Goal: Task Accomplishment & Management: Complete application form

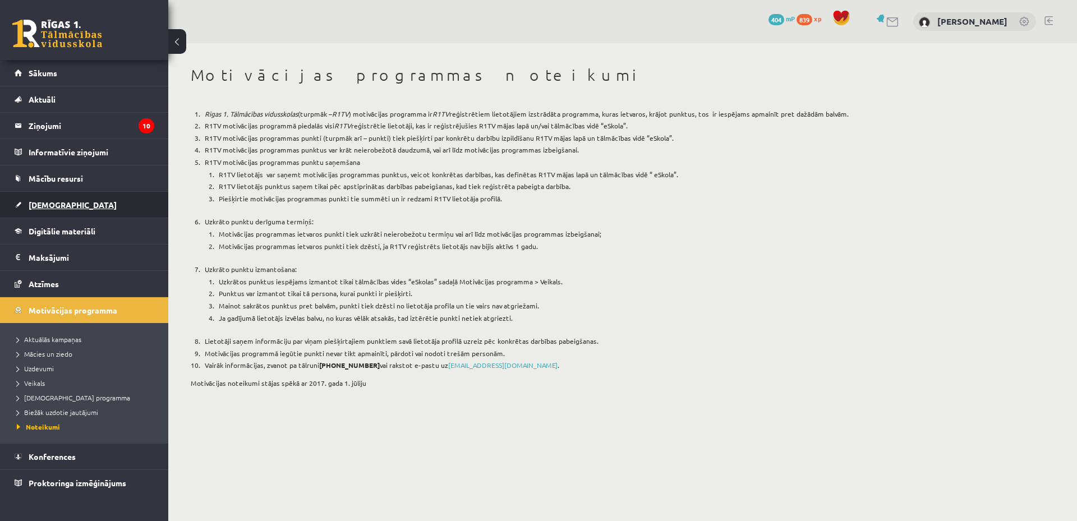
click at [84, 201] on link "[DEMOGRAPHIC_DATA]" at bounding box center [85, 205] width 140 height 26
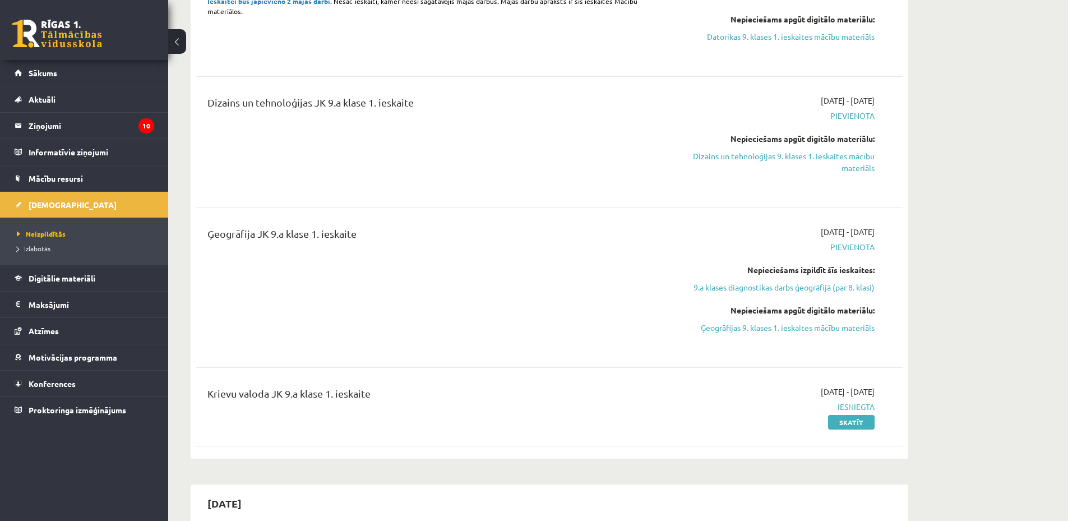
scroll to position [336, 0]
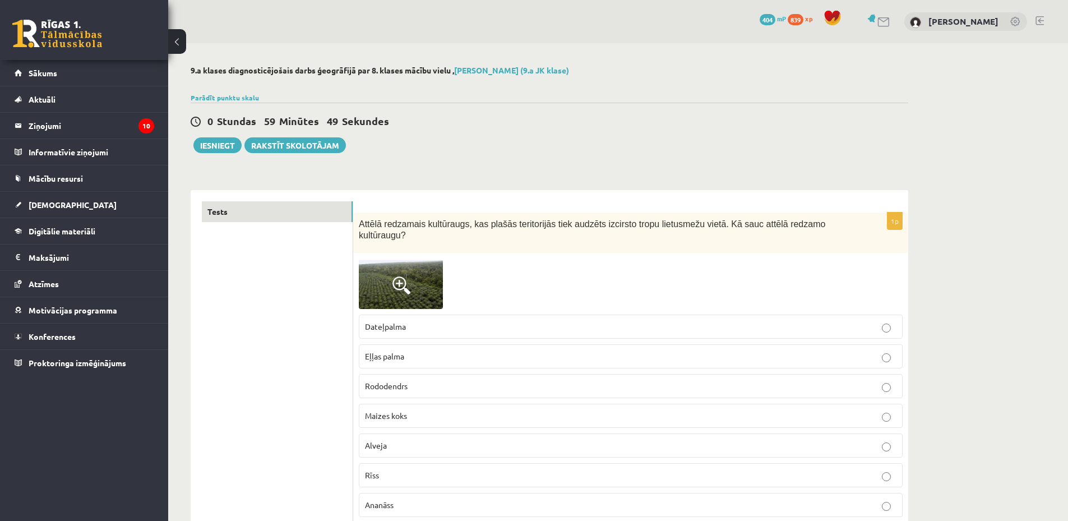
click at [393, 276] on span at bounding box center [402, 285] width 18 height 18
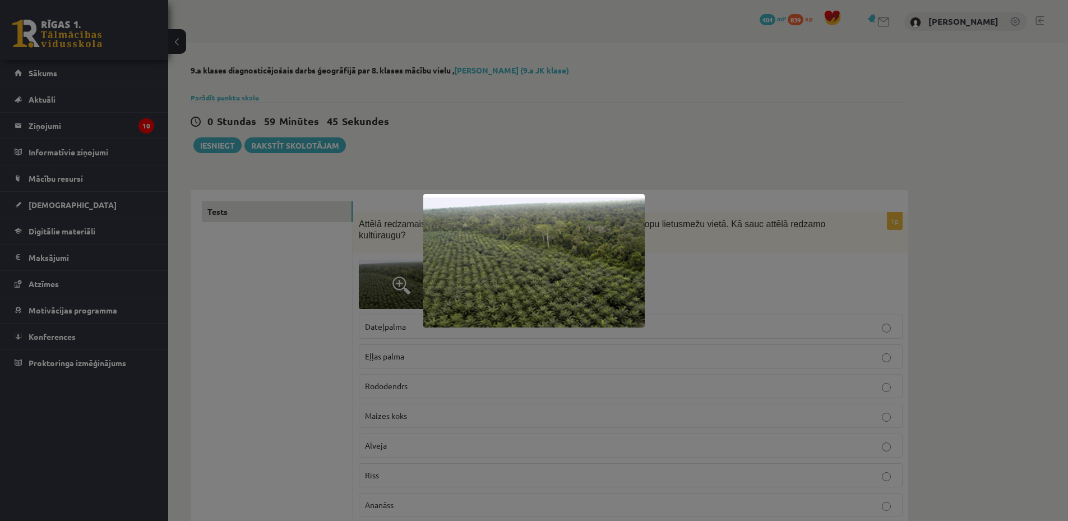
click at [393, 268] on div at bounding box center [534, 260] width 1068 height 521
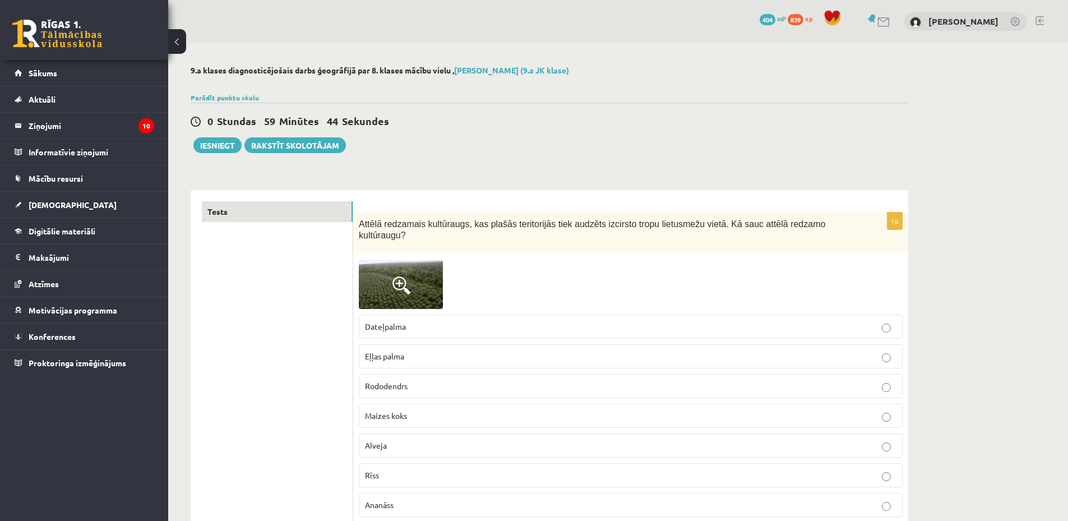
scroll to position [112, 0]
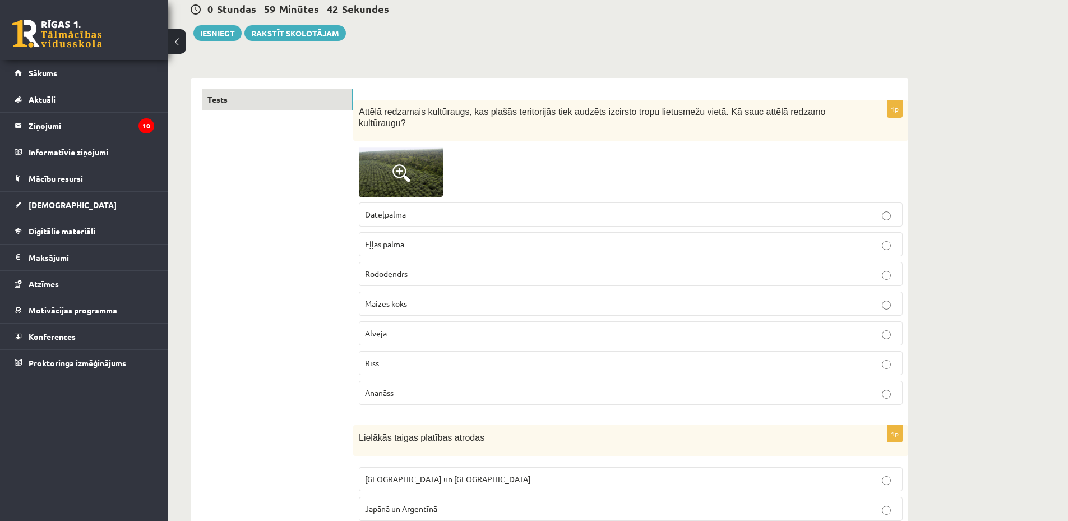
click at [405, 164] on span at bounding box center [402, 173] width 18 height 18
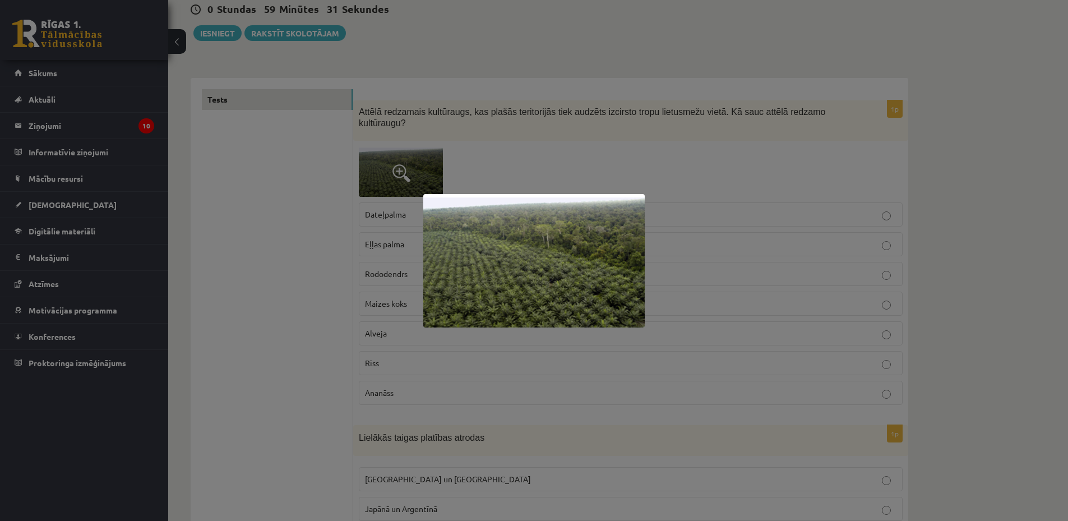
click at [301, 284] on div at bounding box center [534, 260] width 1068 height 521
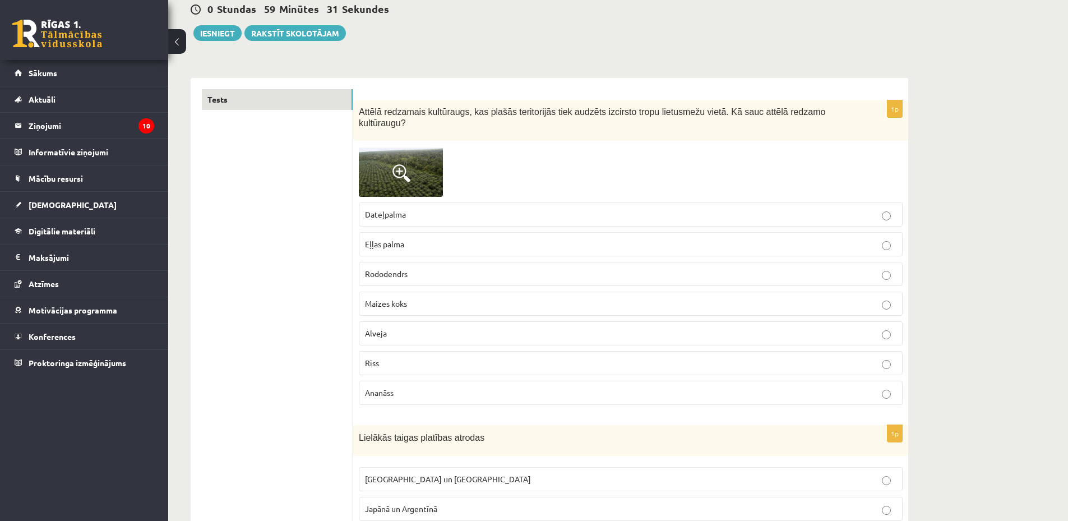
click at [434, 209] on p "Dateļpalma" at bounding box center [631, 215] width 532 height 12
click at [420, 152] on img at bounding box center [401, 171] width 84 height 50
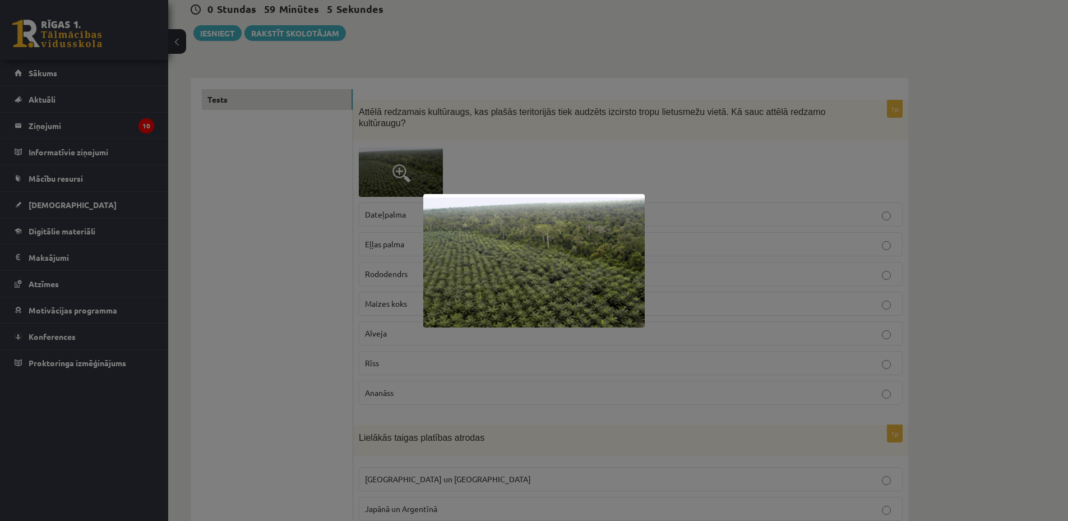
click at [373, 211] on div at bounding box center [534, 260] width 1068 height 521
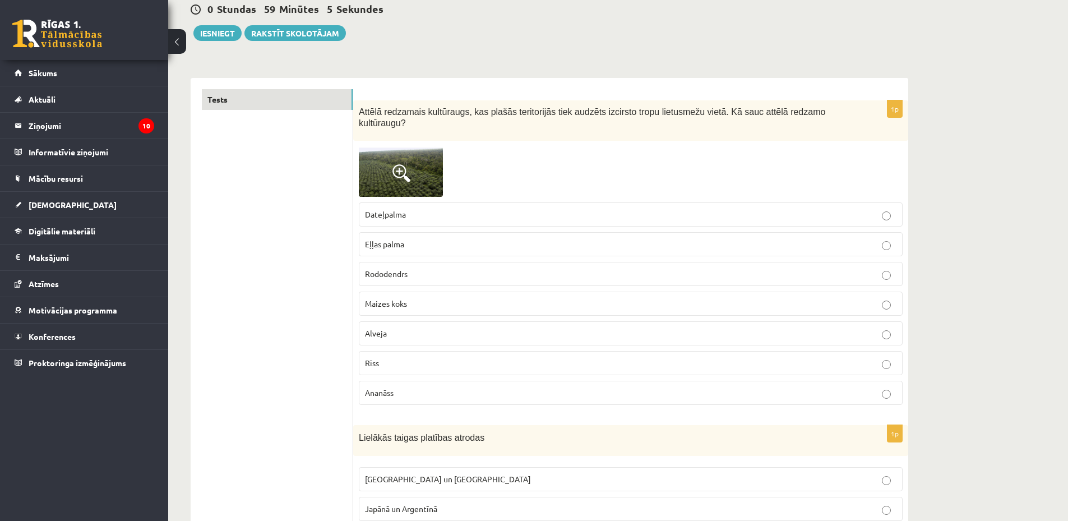
click at [492, 238] on p "Eļļas palma" at bounding box center [631, 244] width 532 height 12
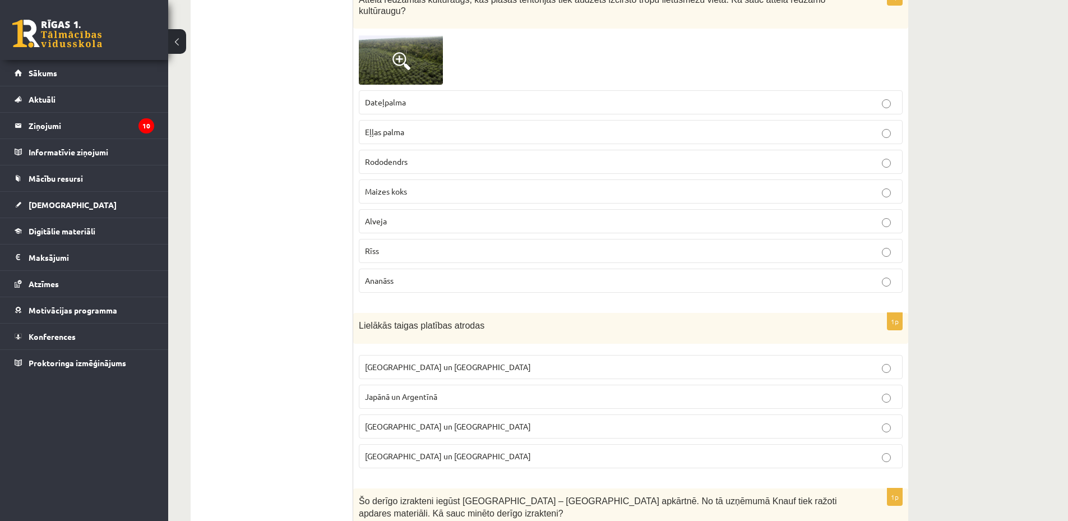
scroll to position [336, 0]
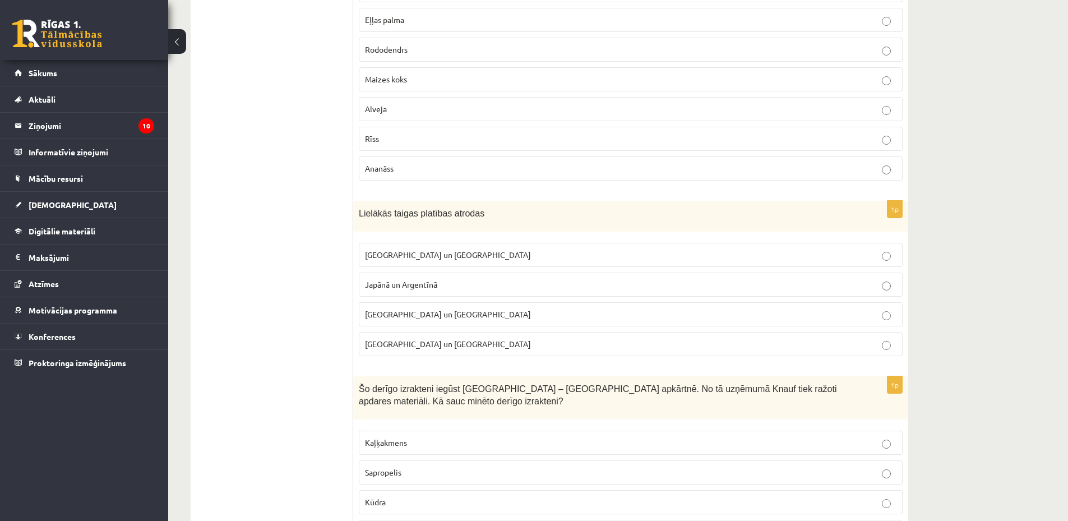
click at [438, 249] on p "Krievijā un Kanādā" at bounding box center [631, 255] width 532 height 12
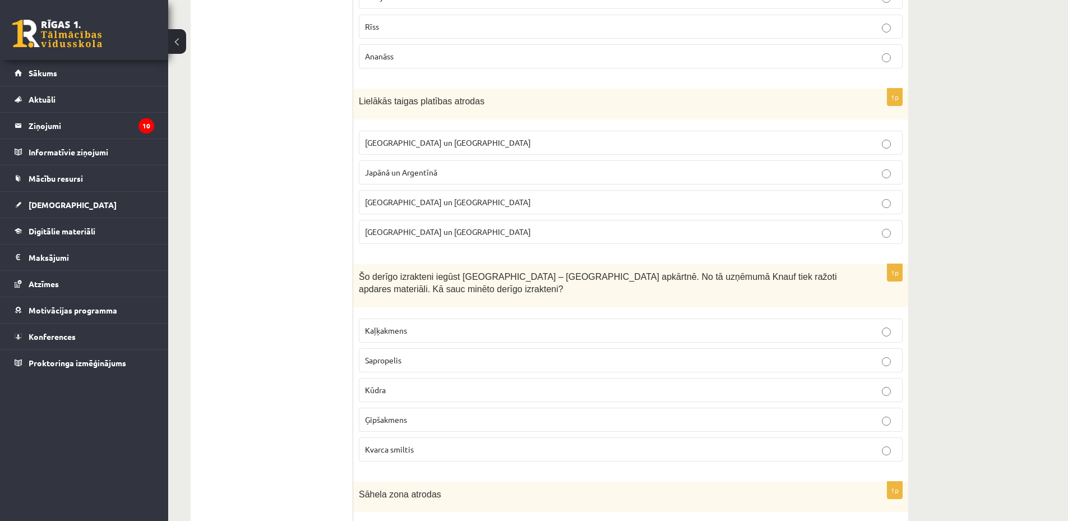
scroll to position [561, 0]
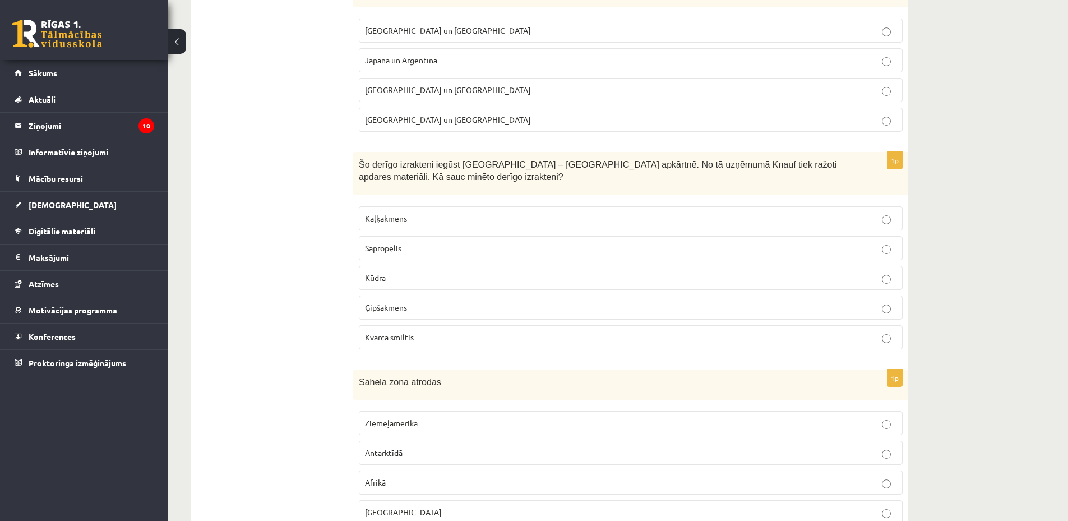
click at [419, 213] on p "Kaļķakmens" at bounding box center [631, 219] width 532 height 12
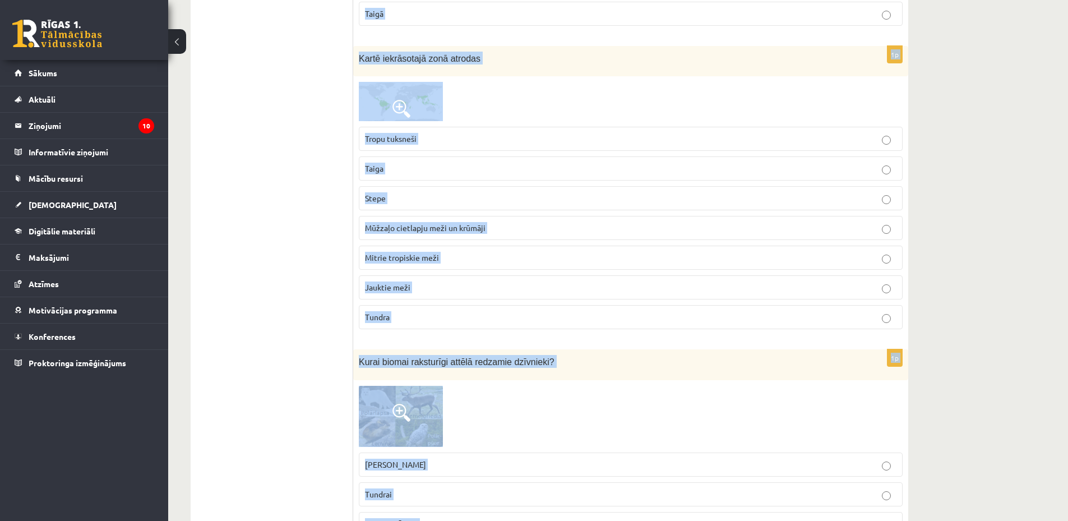
scroll to position [6758, 0]
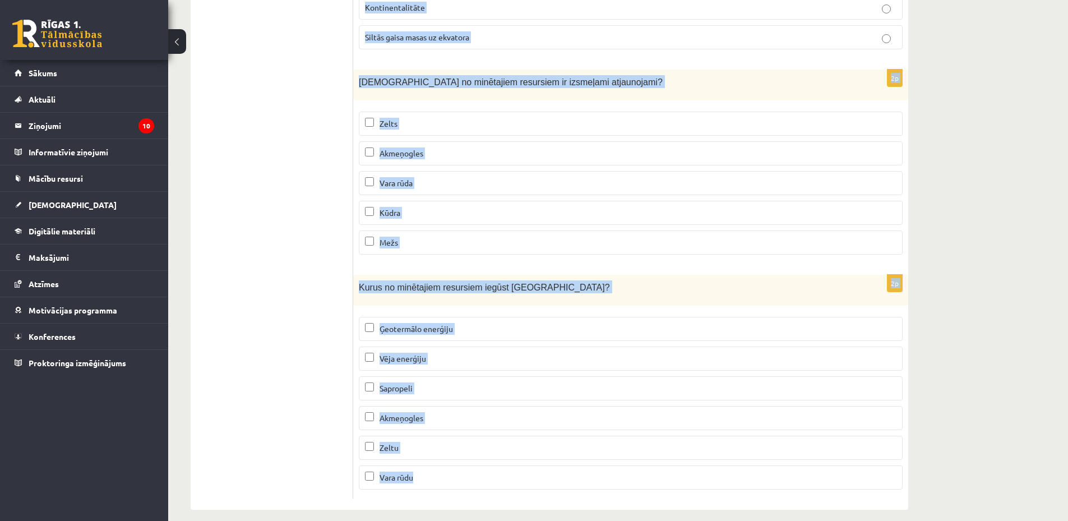
drag, startPoint x: 359, startPoint y: 151, endPoint x: 487, endPoint y: 471, distance: 344.8
copy form "Tuaregs Sahāra Arābijas tuksnesis 1p Kurai no biomām raksturīgi attēlā redzamie…"
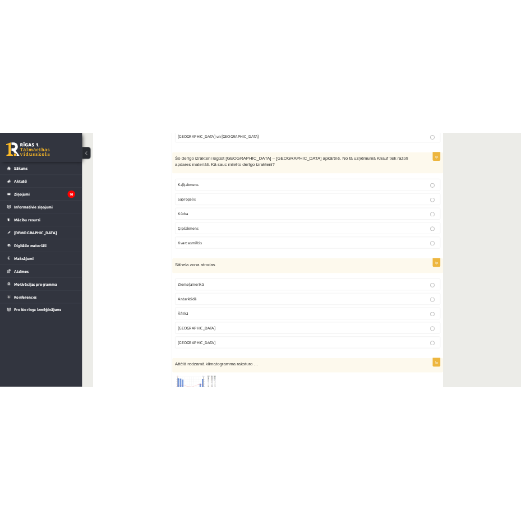
scroll to position [561, 0]
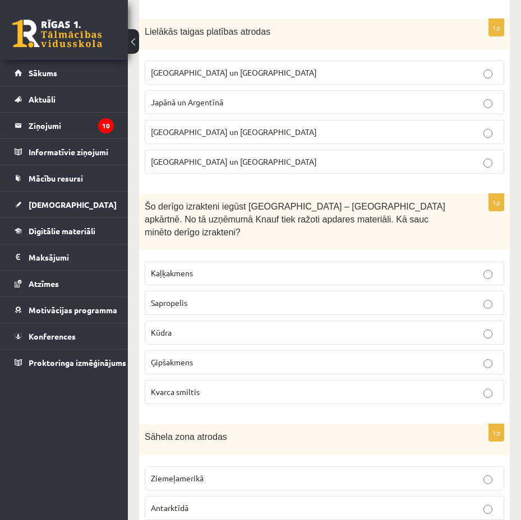
click at [392, 210] on span "Šo derīgo izrakteni iegūst Latvijā – Salaspils apkārtnē. No tā uzņēmumā Knauf t…" at bounding box center [295, 219] width 301 height 35
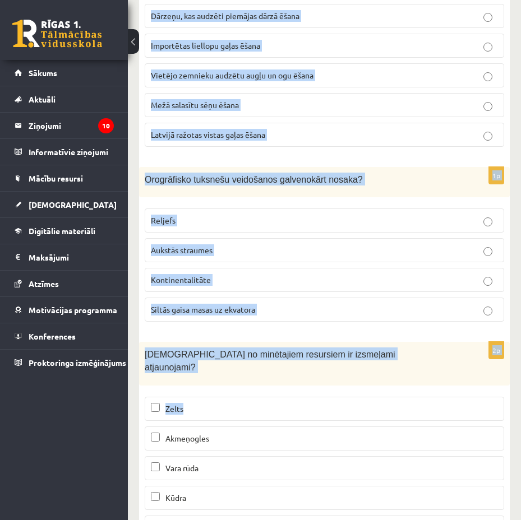
scroll to position [6845, 0]
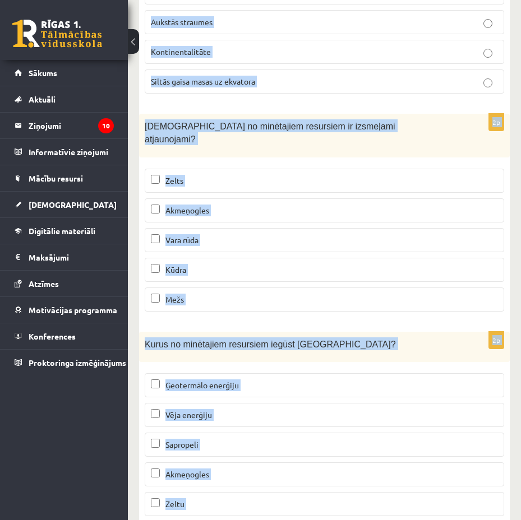
drag, startPoint x: 145, startPoint y: 206, endPoint x: 252, endPoint y: 469, distance: 284.0
copy form "Šo derīgo izrakteni iegūst Latvijā – Salaspils apkārtnē. No tā uzņēmumā Knauf t…"
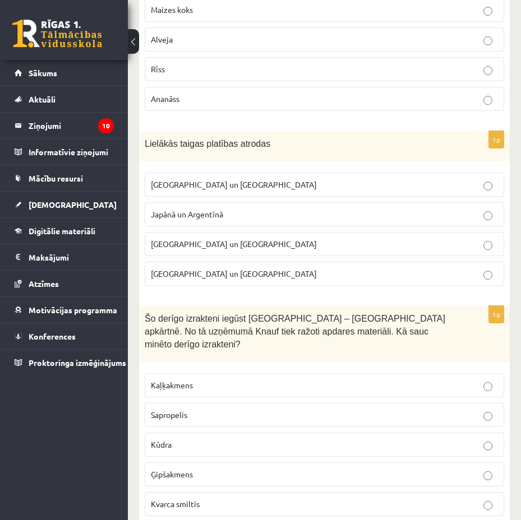
scroll to position [561, 0]
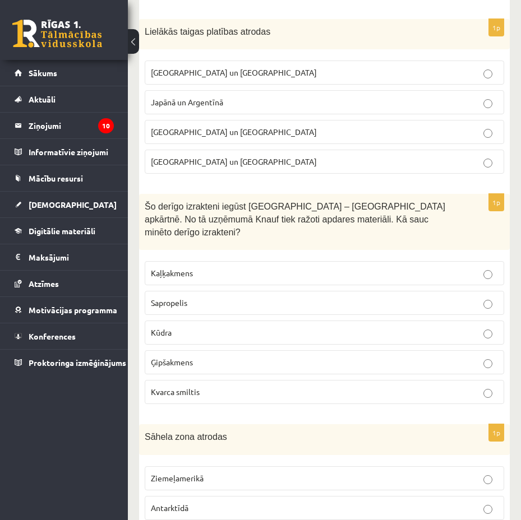
click at [266, 357] on p "Ģipšakmens" at bounding box center [324, 363] width 347 height 12
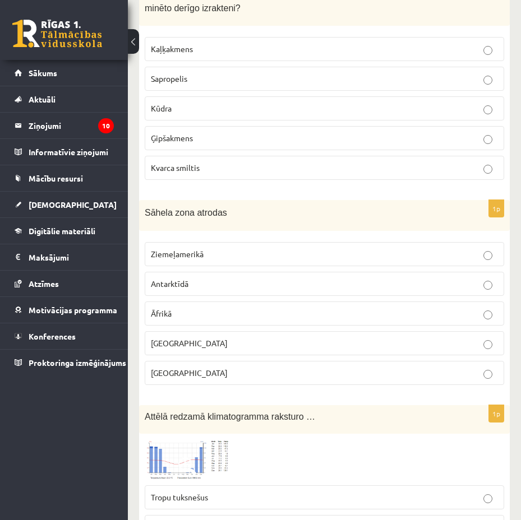
click at [251, 308] on p "Āfrikā" at bounding box center [324, 314] width 347 height 12
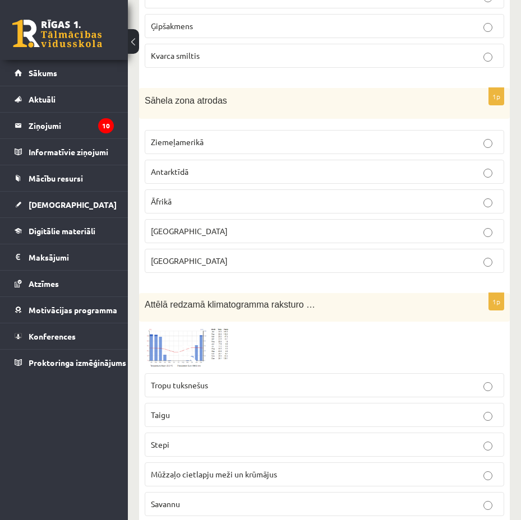
scroll to position [1121, 0]
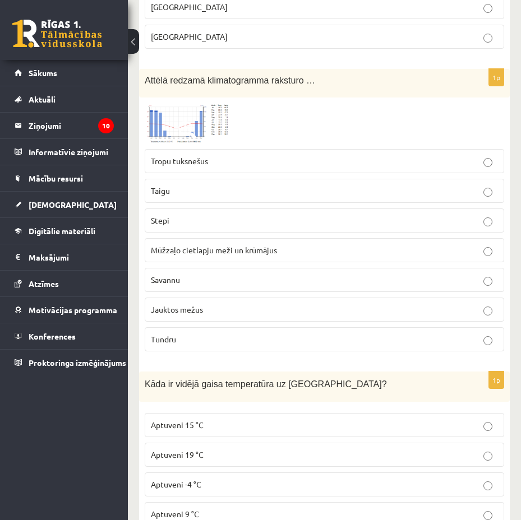
click at [190, 108] on img at bounding box center [187, 123] width 84 height 40
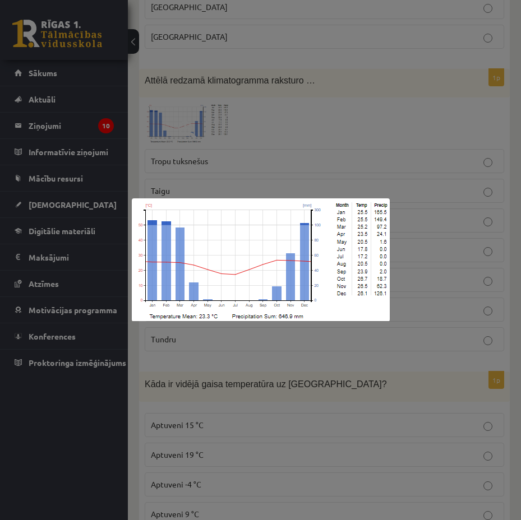
click at [339, 141] on div at bounding box center [260, 260] width 521 height 520
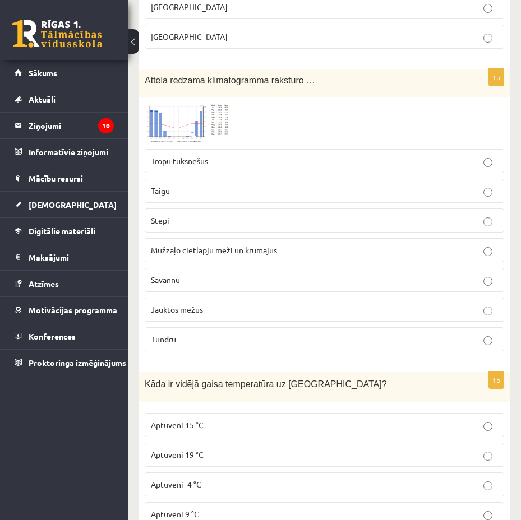
click at [260, 274] on p "Savannu" at bounding box center [324, 280] width 347 height 12
click at [178, 108] on img at bounding box center [187, 123] width 84 height 40
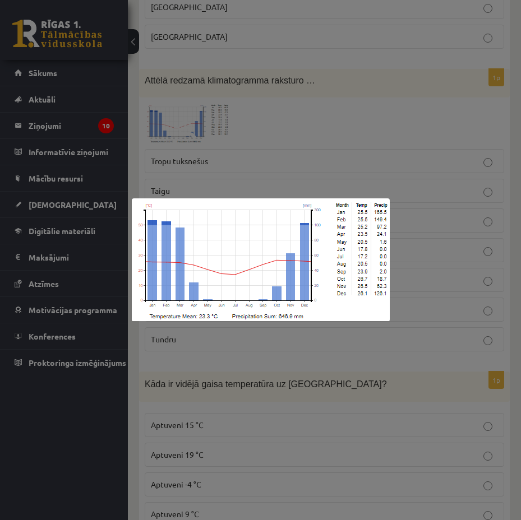
click at [320, 143] on div at bounding box center [260, 260] width 521 height 520
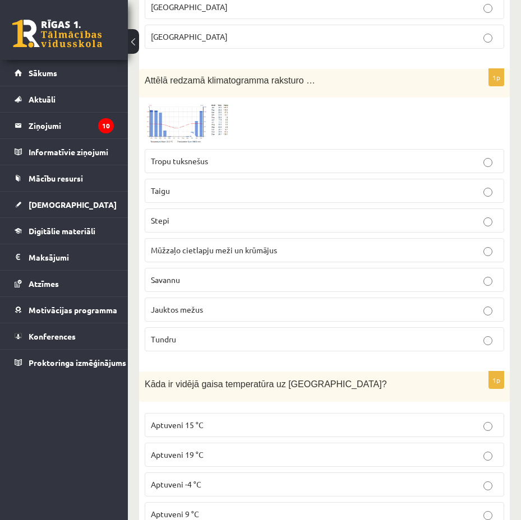
scroll to position [1346, 0]
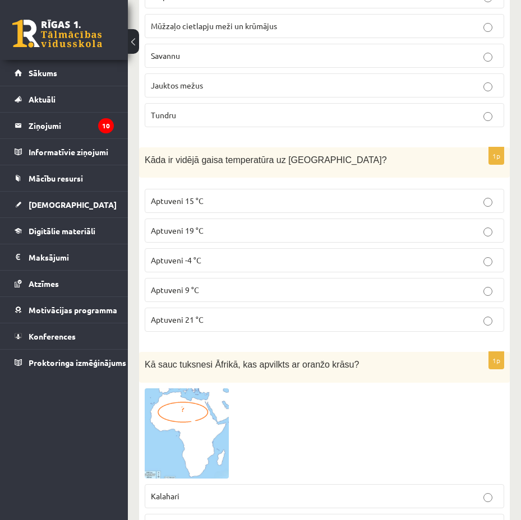
click at [269, 195] on p "Aptuveni 15 °C" at bounding box center [324, 201] width 347 height 12
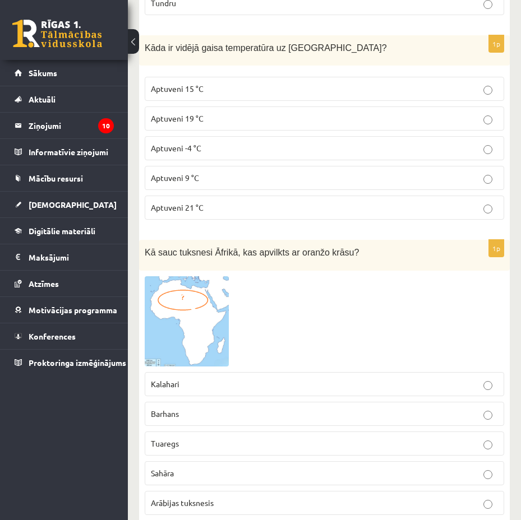
scroll to position [1570, 0]
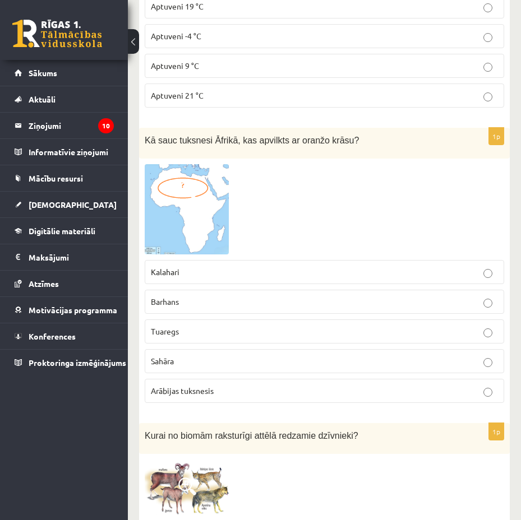
click at [298, 349] on label "Sahāra" at bounding box center [324, 361] width 359 height 24
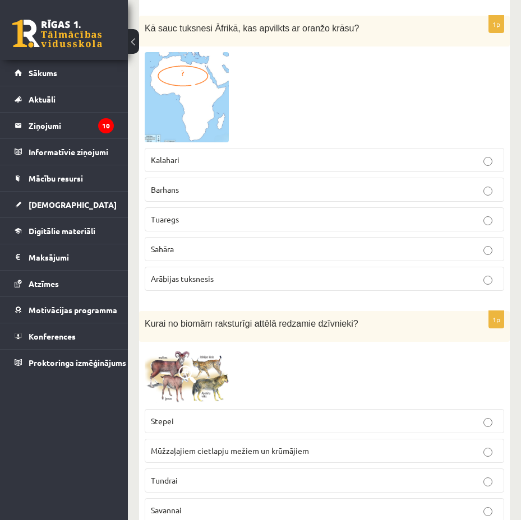
scroll to position [1794, 0]
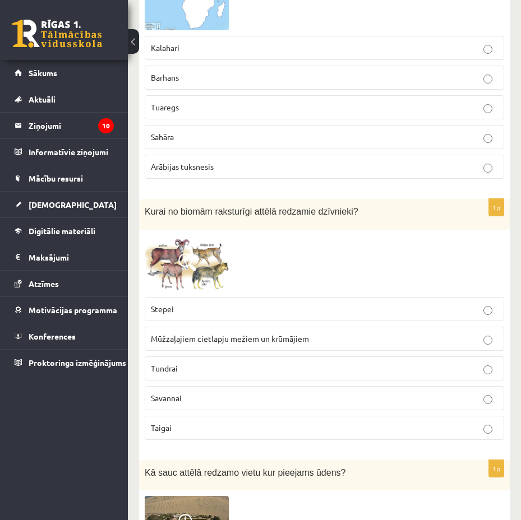
click at [180, 253] on span at bounding box center [187, 262] width 18 height 18
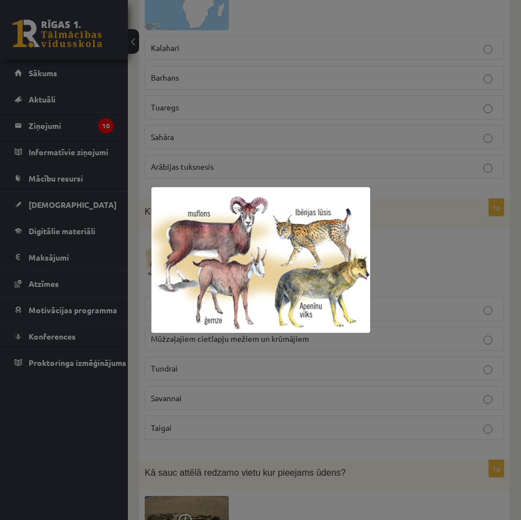
click at [426, 259] on div at bounding box center [260, 260] width 521 height 520
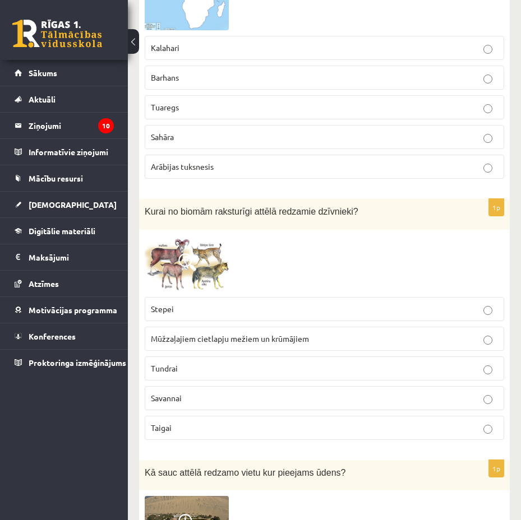
click at [192, 253] on span at bounding box center [187, 262] width 18 height 18
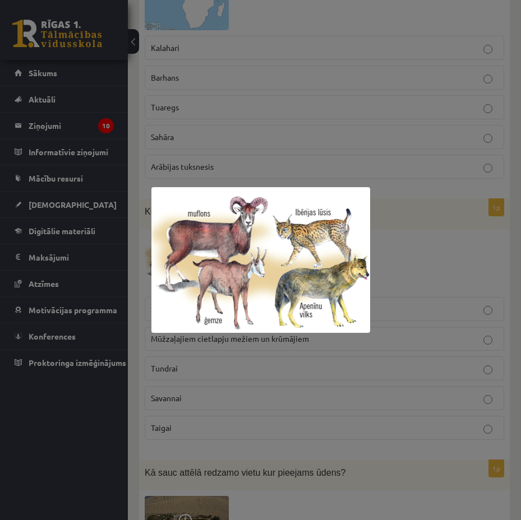
click at [436, 234] on div at bounding box center [260, 260] width 521 height 520
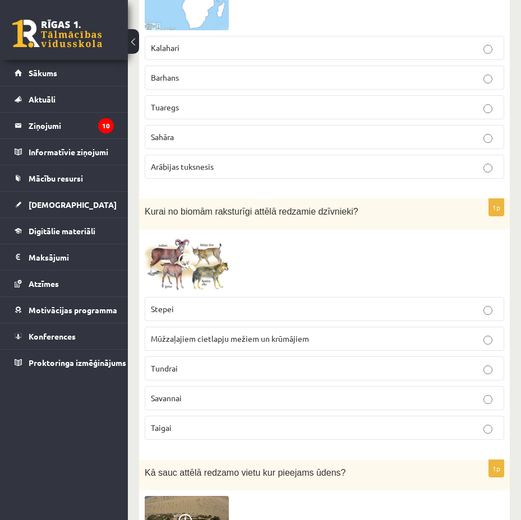
click at [286, 422] on p "Taigai" at bounding box center [324, 428] width 347 height 12
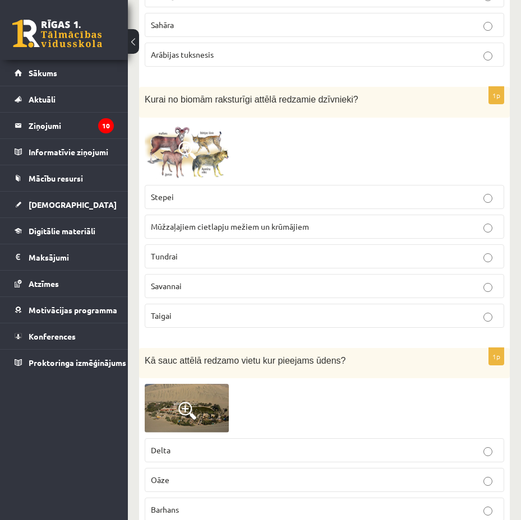
scroll to position [2019, 0]
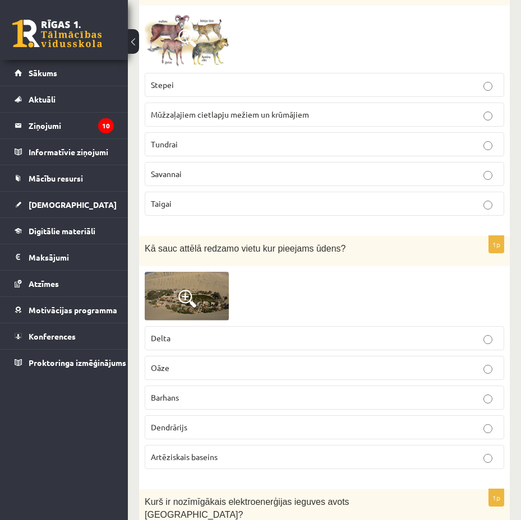
click at [195, 290] on span at bounding box center [187, 299] width 18 height 18
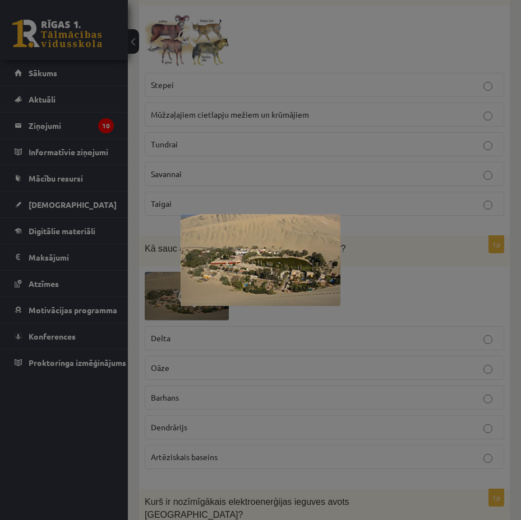
click at [377, 277] on div at bounding box center [260, 260] width 521 height 520
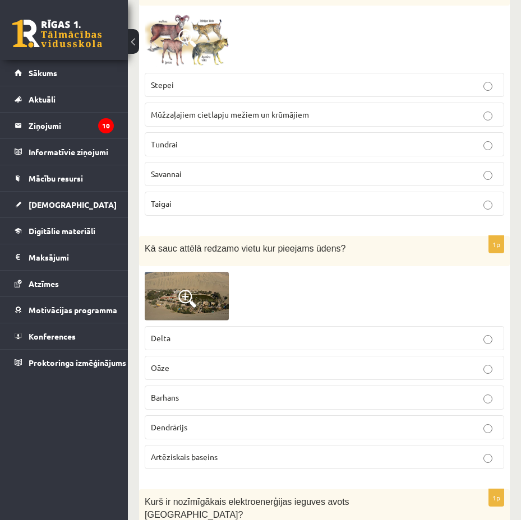
click at [278, 362] on p "Oāze" at bounding box center [324, 368] width 347 height 12
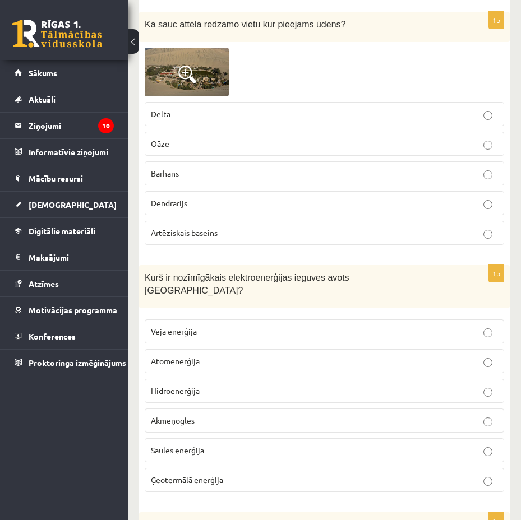
scroll to position [2355, 0]
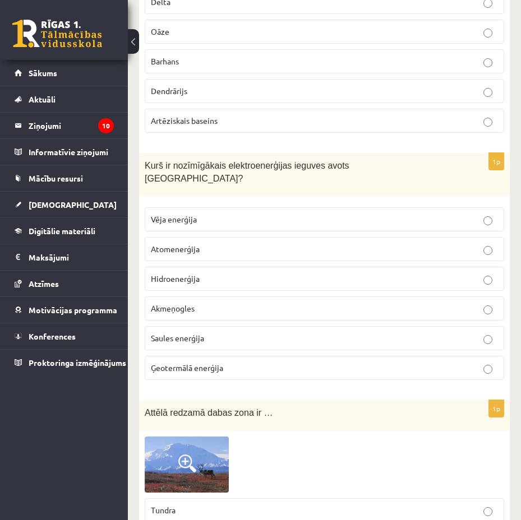
click at [277, 273] on p "Hidroenerģija" at bounding box center [324, 279] width 347 height 12
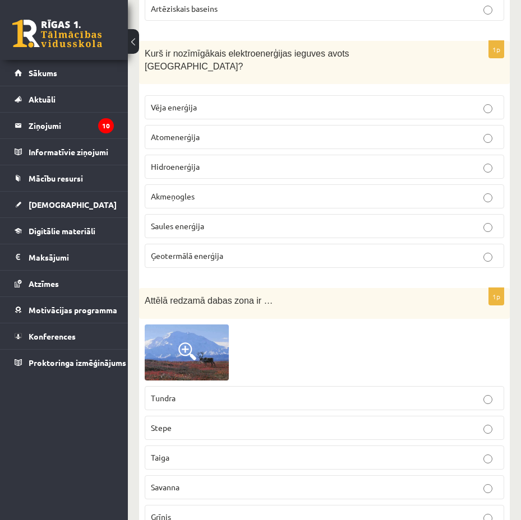
scroll to position [2579, 0]
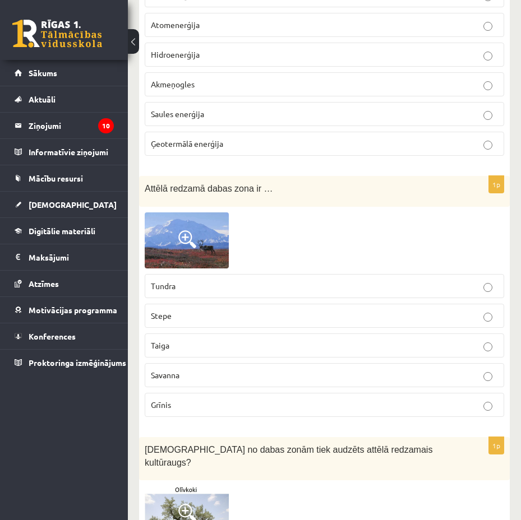
click at [234, 370] on p "Savanna" at bounding box center [324, 376] width 347 height 12
click at [188, 230] on span at bounding box center [187, 239] width 18 height 18
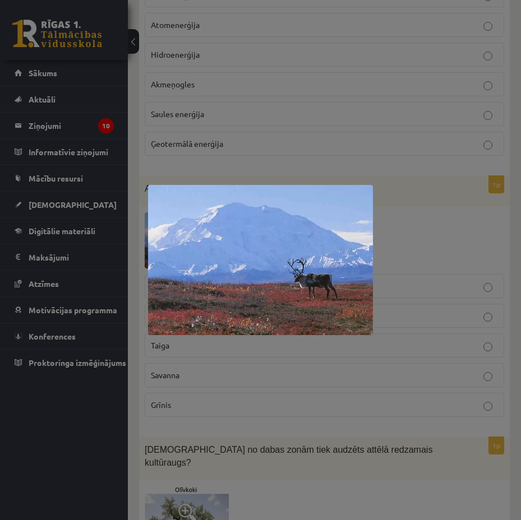
click at [463, 223] on div at bounding box center [260, 260] width 521 height 520
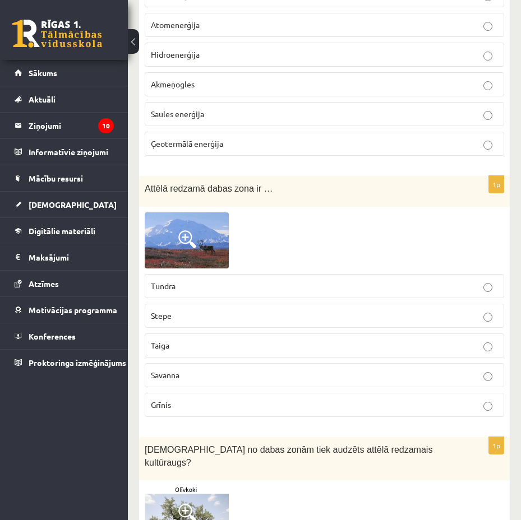
click at [270, 274] on label "Tundra" at bounding box center [324, 286] width 359 height 24
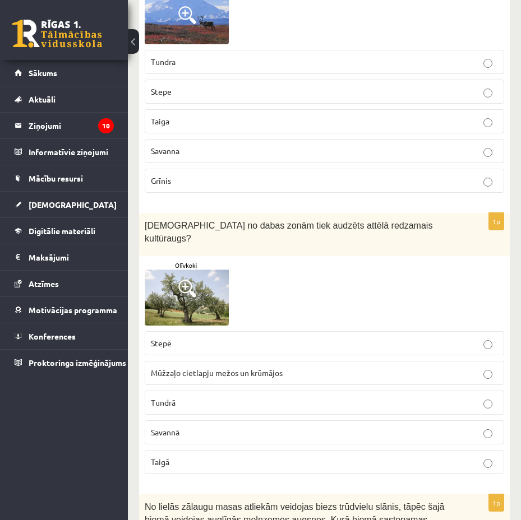
click at [200, 262] on img at bounding box center [187, 294] width 84 height 64
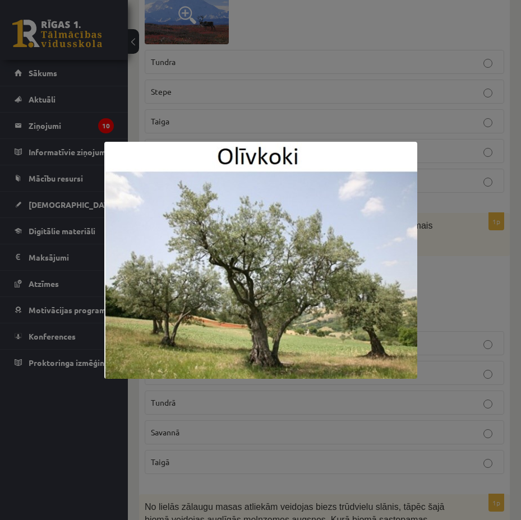
click at [441, 246] on div at bounding box center [260, 260] width 521 height 520
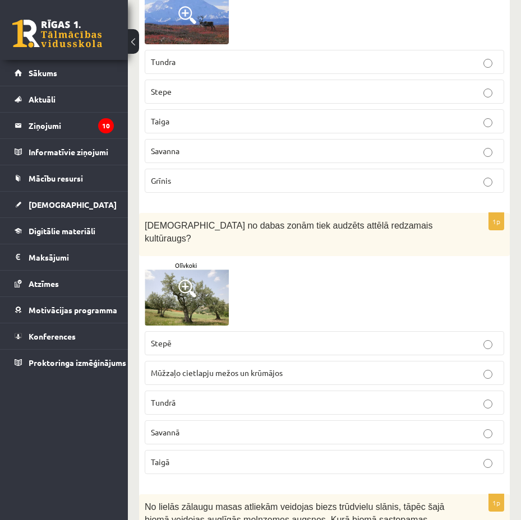
scroll to position [2916, 0]
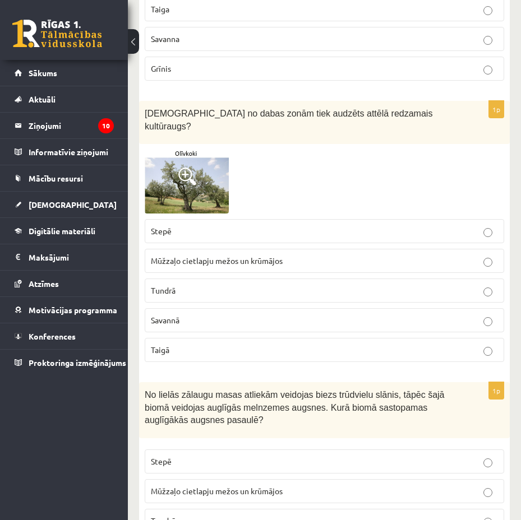
click at [292, 225] on p "Stepē" at bounding box center [324, 231] width 347 height 12
click at [182, 150] on img at bounding box center [187, 182] width 84 height 64
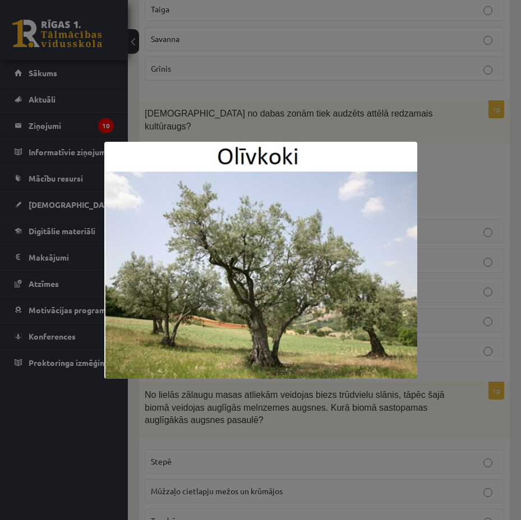
click at [426, 181] on div at bounding box center [260, 260] width 521 height 520
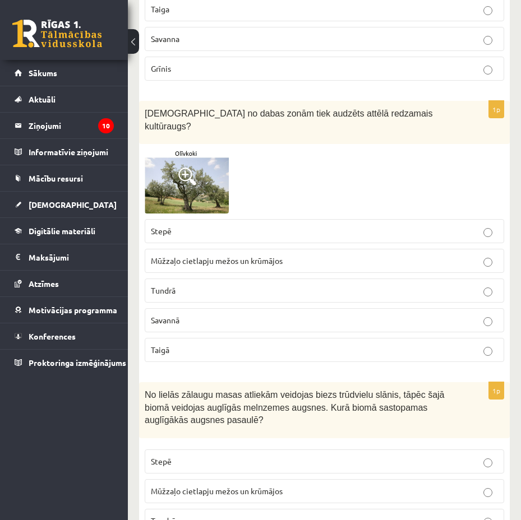
scroll to position [3028, 0]
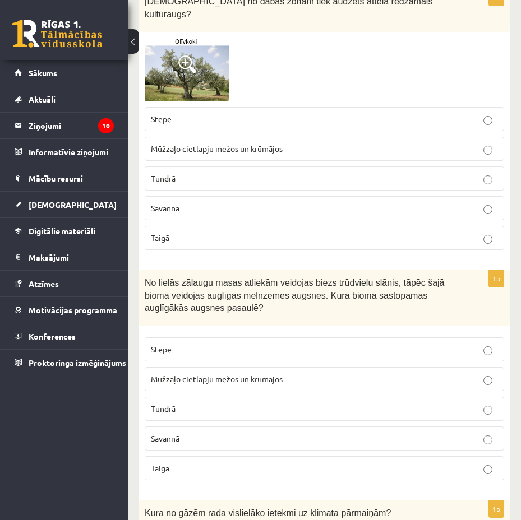
click at [283, 373] on p "Mūžzaļo cietlapju mežos un krūmājos" at bounding box center [324, 379] width 347 height 12
click at [248, 344] on p "Stepē" at bounding box center [324, 350] width 347 height 12
click at [277, 374] on span "Mūžzaļo cietlapju mežos un krūmājos" at bounding box center [217, 379] width 132 height 10
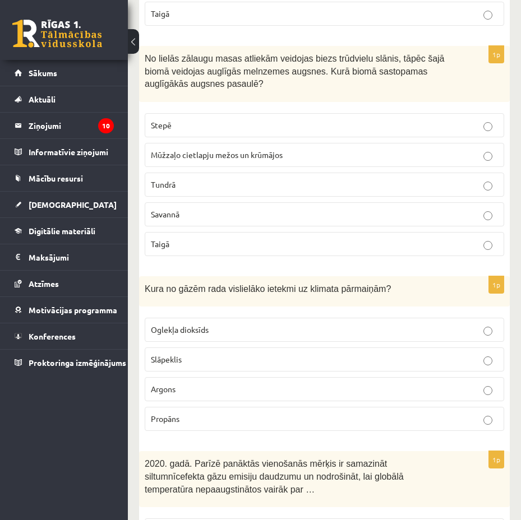
scroll to position [3364, 0]
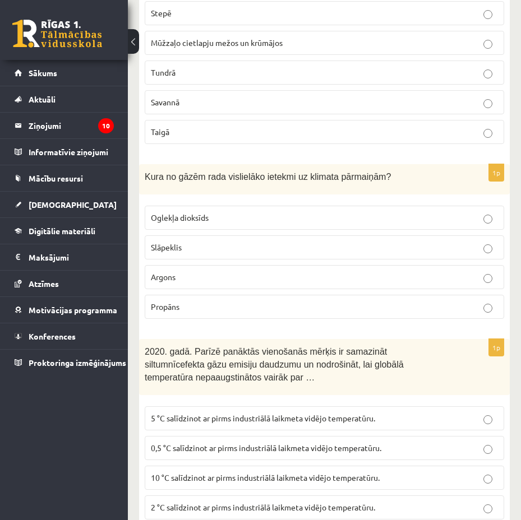
click at [298, 206] on label "Oglekļa dioksīds" at bounding box center [324, 218] width 359 height 24
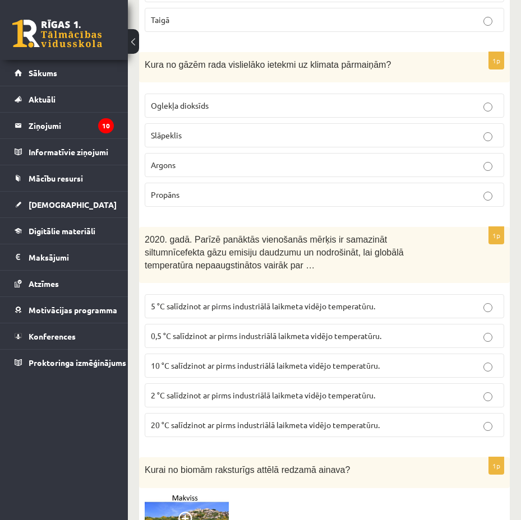
click at [284, 301] on span "5 °C salīdzinot ar pirms industriālā laikmeta vidējo temperatūru." at bounding box center [263, 306] width 224 height 10
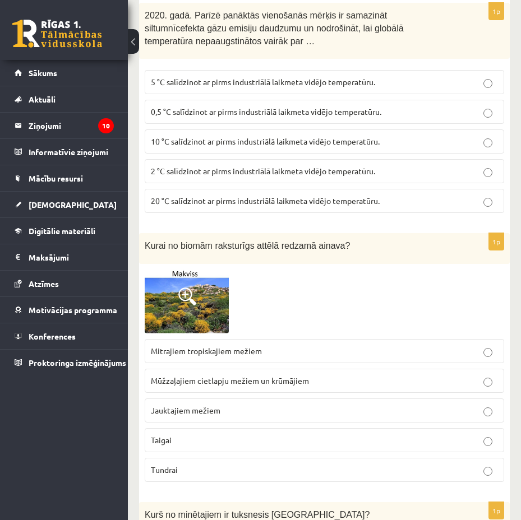
scroll to position [3813, 0]
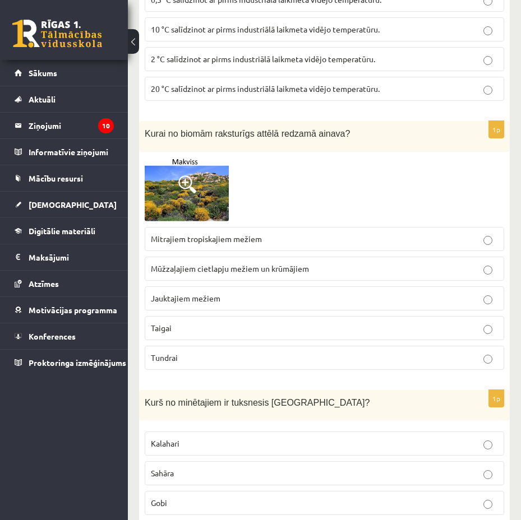
click at [200, 158] on img at bounding box center [187, 190] width 84 height 64
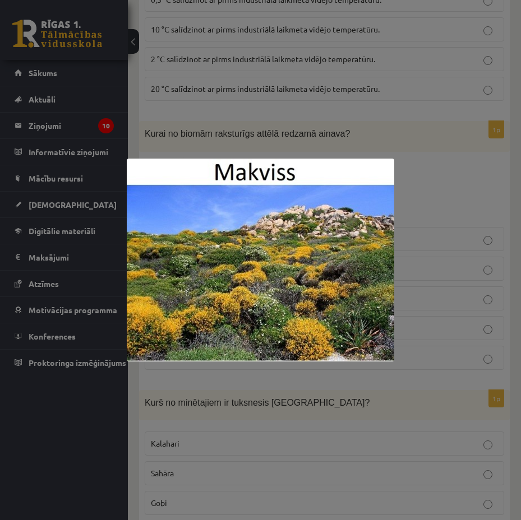
drag, startPoint x: 330, startPoint y: 132, endPoint x: 324, endPoint y: 139, distance: 9.5
click at [327, 135] on div at bounding box center [260, 260] width 521 height 520
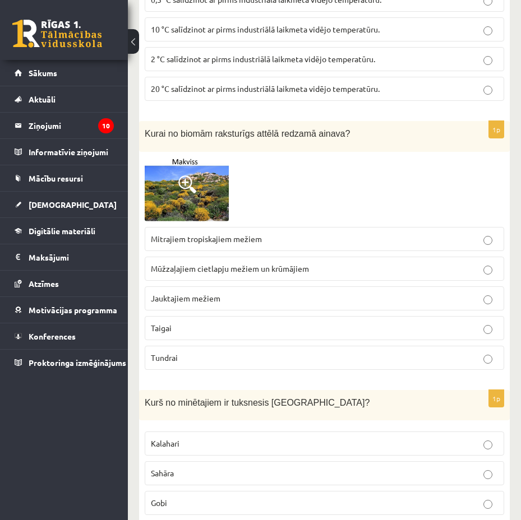
click at [313, 316] on label "Taigai" at bounding box center [324, 328] width 359 height 24
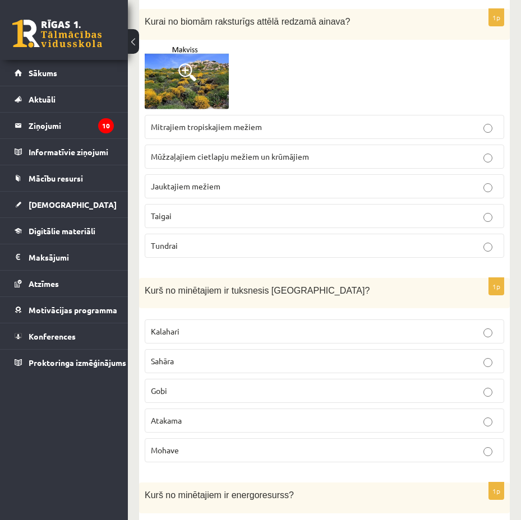
click at [353, 385] on p "Gobi" at bounding box center [324, 391] width 347 height 12
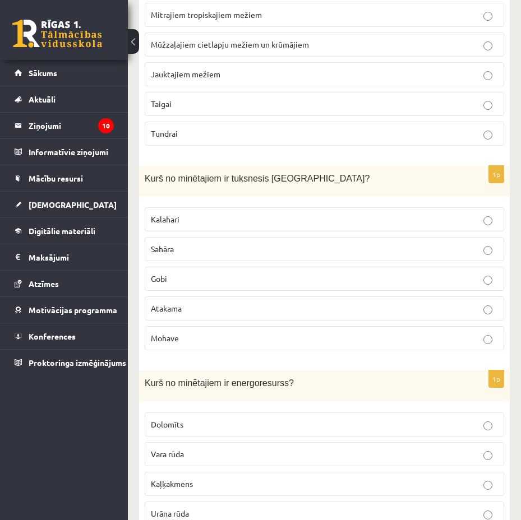
scroll to position [4150, 0]
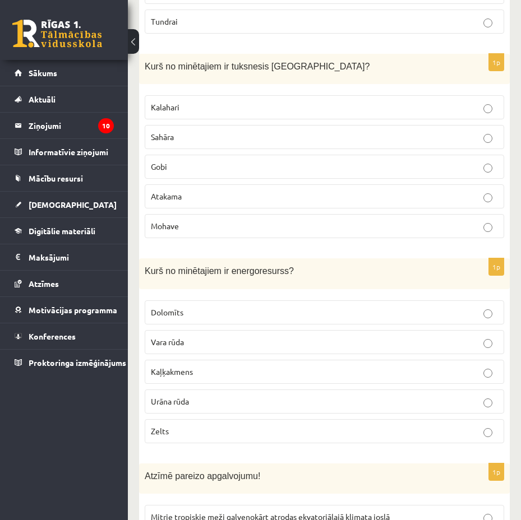
drag, startPoint x: 253, startPoint y: 360, endPoint x: 252, endPoint y: 354, distance: 6.2
click at [252, 396] on p "Urāna rūda" at bounding box center [324, 402] width 347 height 12
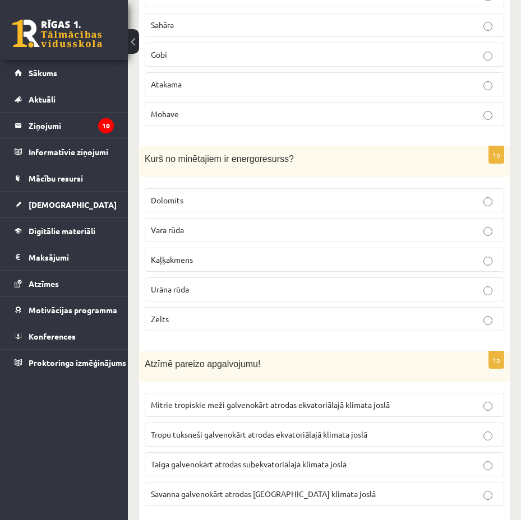
scroll to position [4374, 0]
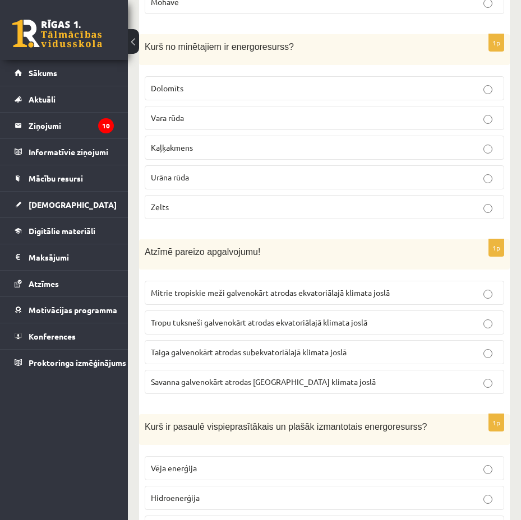
click at [424, 287] on p "Mitrie tropiskie meži galvenokārt atrodas ekvatoriālajā klimata joslā" at bounding box center [324, 293] width 347 height 12
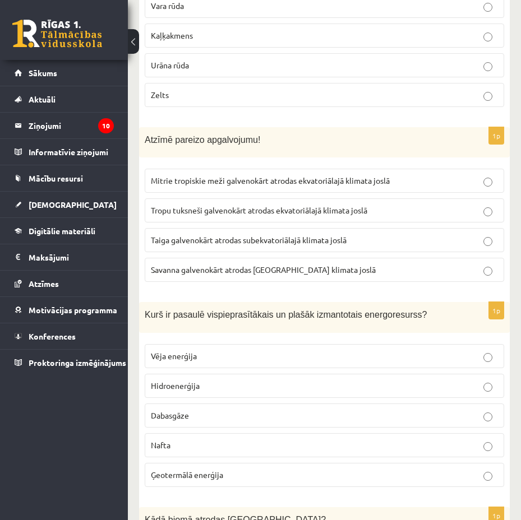
click at [293, 440] on p "Nafta" at bounding box center [324, 446] width 347 height 12
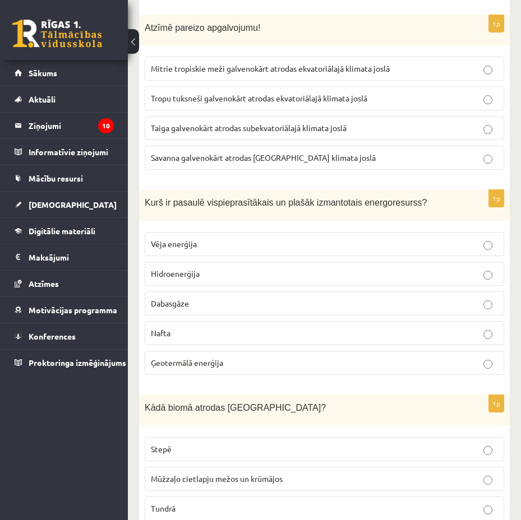
scroll to position [4710, 0]
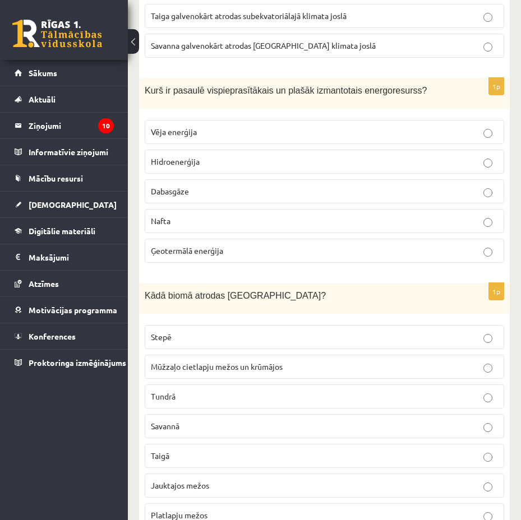
click at [288, 480] on p "Jauktajos mežos" at bounding box center [324, 486] width 347 height 12
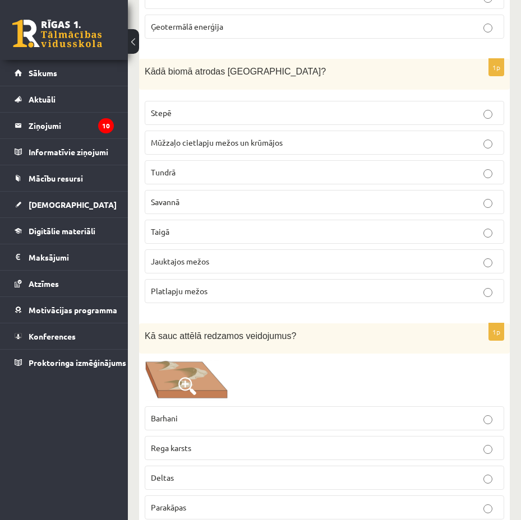
scroll to position [5047, 0]
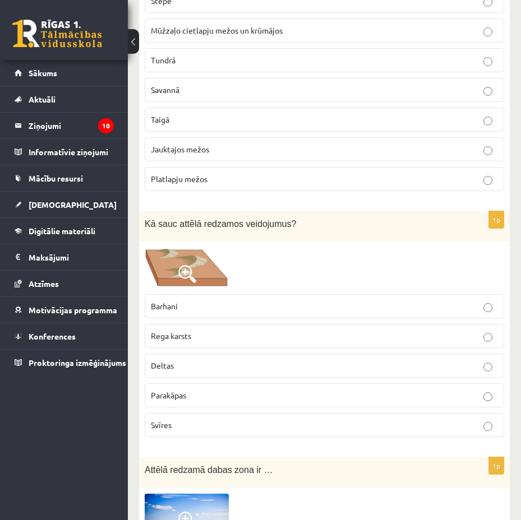
click at [195, 265] on span at bounding box center [187, 274] width 18 height 18
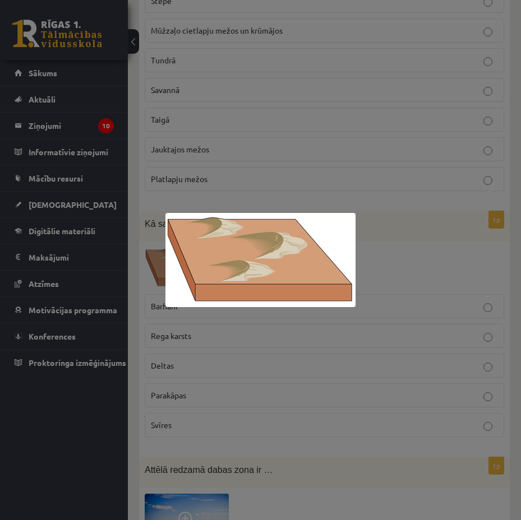
click at [297, 174] on div at bounding box center [260, 260] width 521 height 520
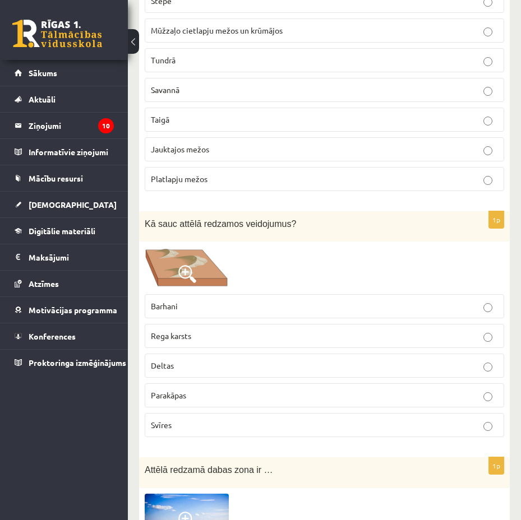
click at [256, 360] on p "Deltas" at bounding box center [324, 366] width 347 height 12
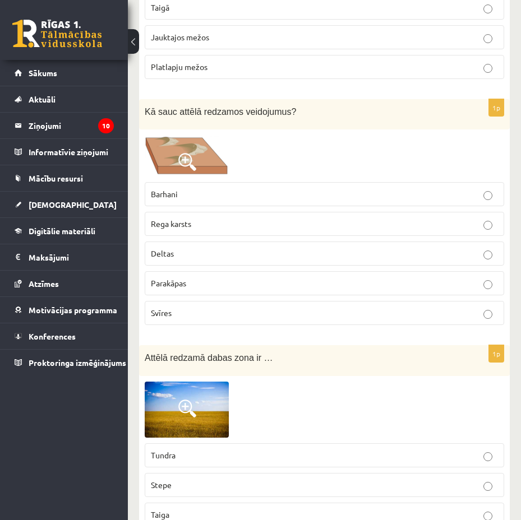
scroll to position [5271, 0]
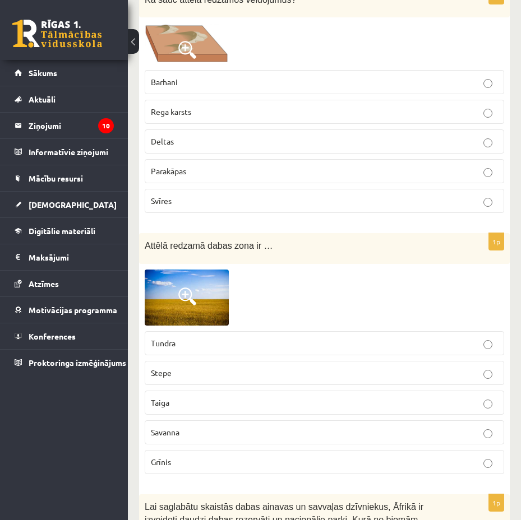
click at [293, 427] on p "Savanna" at bounding box center [324, 433] width 347 height 12
click at [181, 288] on span at bounding box center [187, 297] width 18 height 18
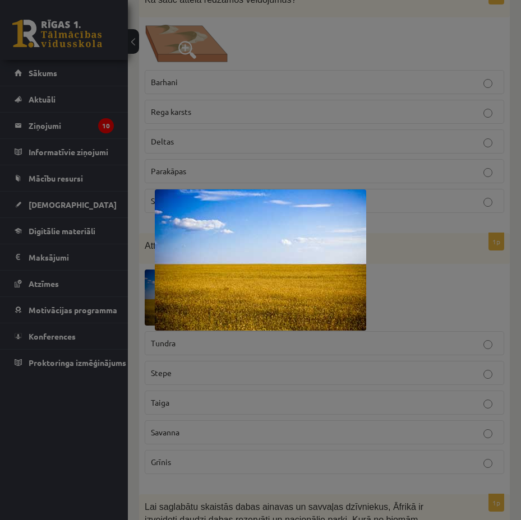
click at [405, 244] on div at bounding box center [260, 260] width 521 height 520
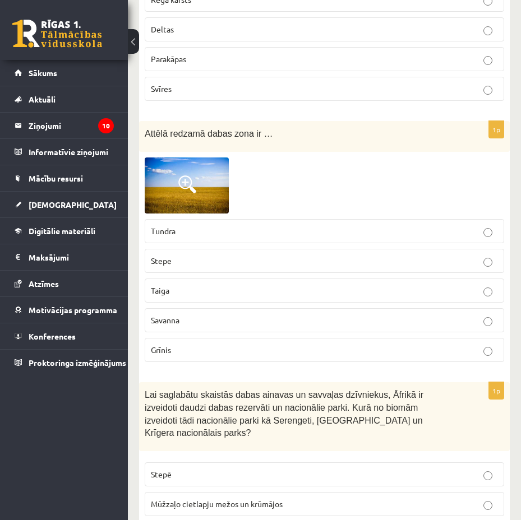
scroll to position [5495, 0]
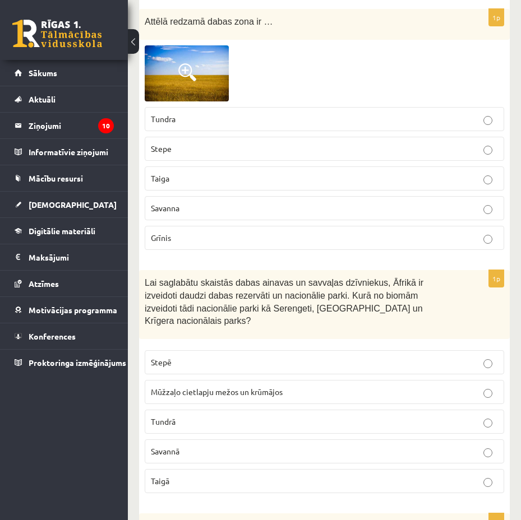
click at [353, 446] on p "Savannā" at bounding box center [324, 452] width 347 height 12
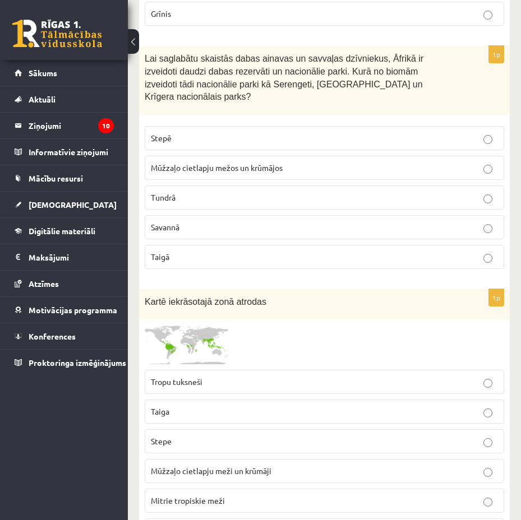
scroll to position [5832, 0]
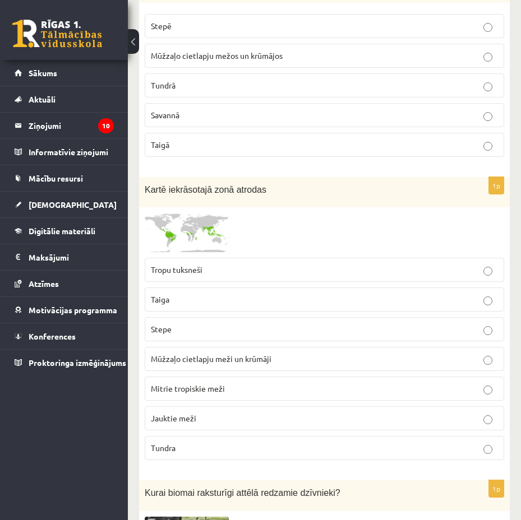
click at [187, 231] on span at bounding box center [187, 240] width 18 height 18
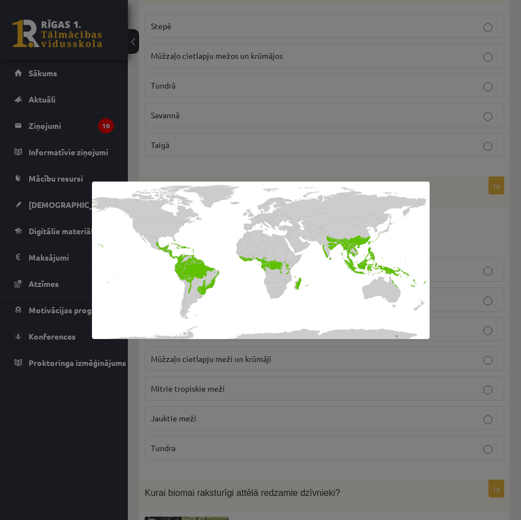
click at [294, 160] on div at bounding box center [260, 260] width 521 height 520
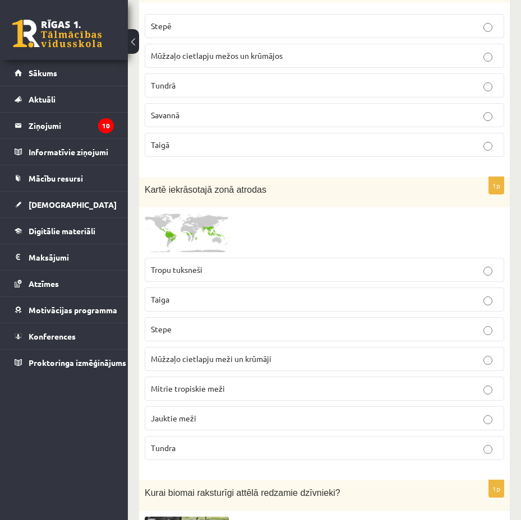
click at [318, 383] on p "Mitrie tropiskie meži" at bounding box center [324, 389] width 347 height 12
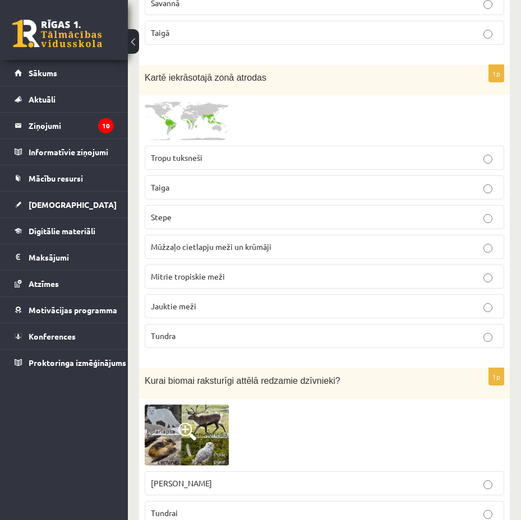
scroll to position [6056, 0]
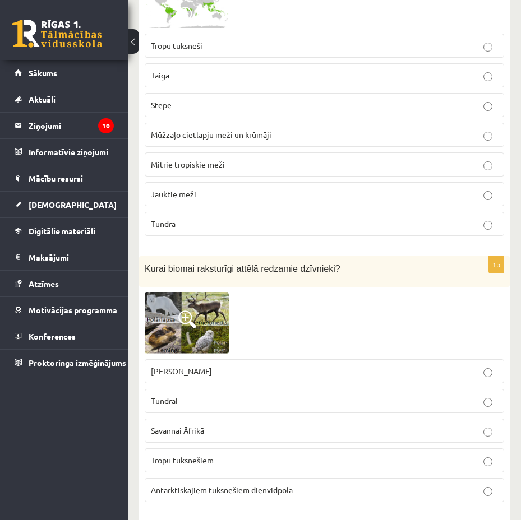
click at [243, 425] on p "Savannai Āfrikā" at bounding box center [324, 431] width 347 height 12
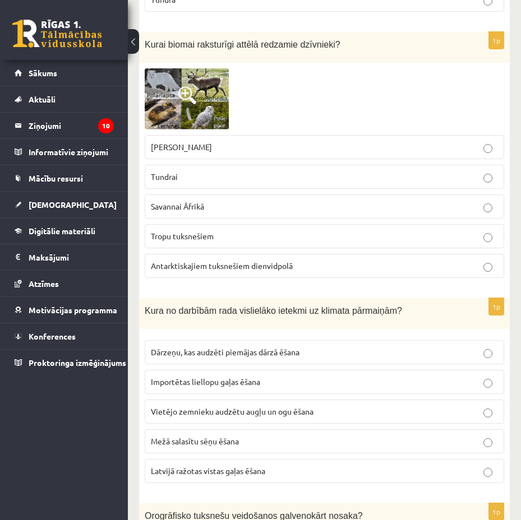
scroll to position [6393, 0]
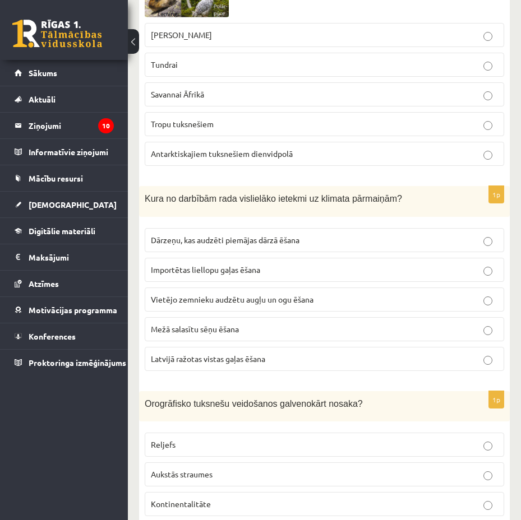
click at [325, 234] on p "Dārzeņu, kas audzēti piemājas dārzā ēšana" at bounding box center [324, 240] width 347 height 12
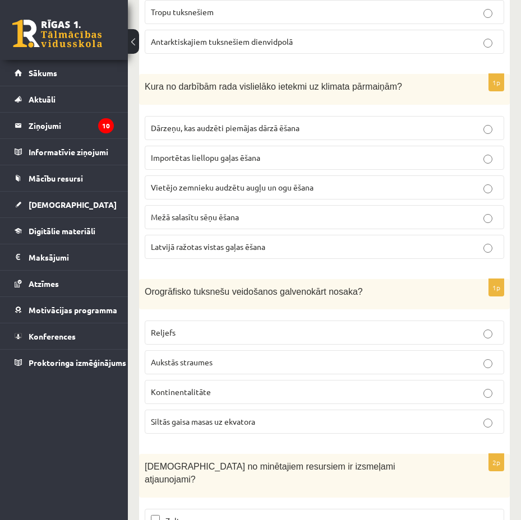
click at [325, 327] on p "Reljefs" at bounding box center [324, 333] width 347 height 12
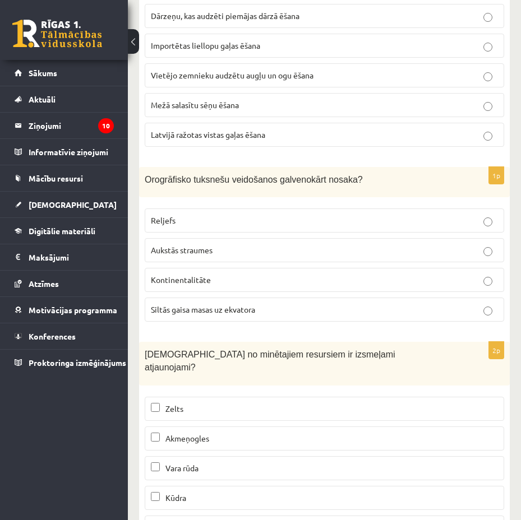
scroll to position [6729, 0]
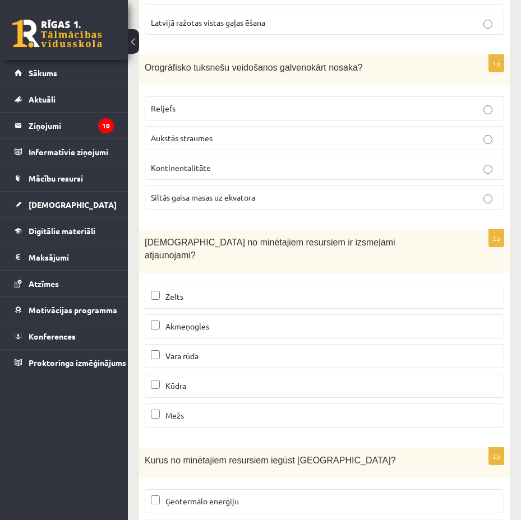
click at [261, 380] on p "Kūdra" at bounding box center [324, 386] width 347 height 12
click at [265, 410] on p "Mežs" at bounding box center [324, 416] width 347 height 12
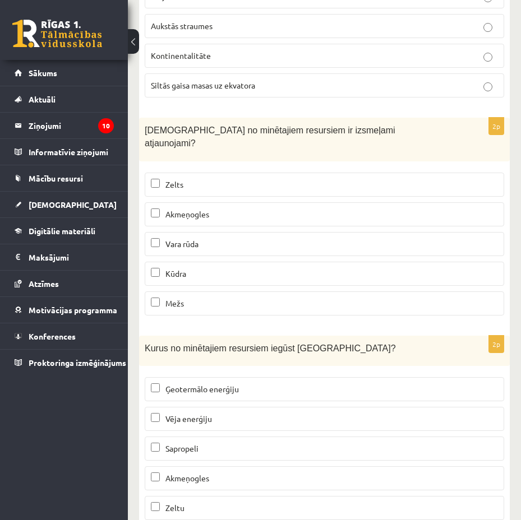
scroll to position [6845, 0]
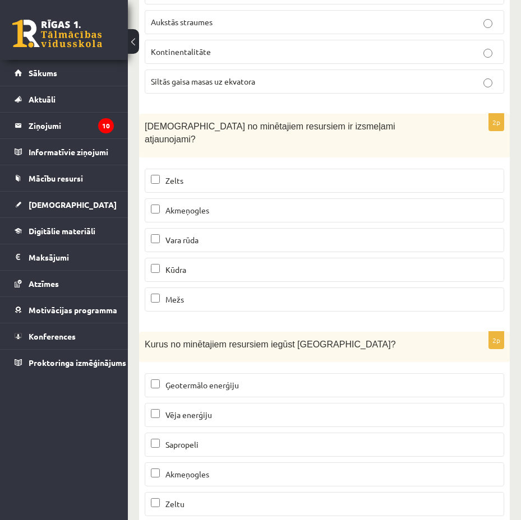
click at [274, 409] on p "Vēja enerģiju" at bounding box center [324, 415] width 347 height 12
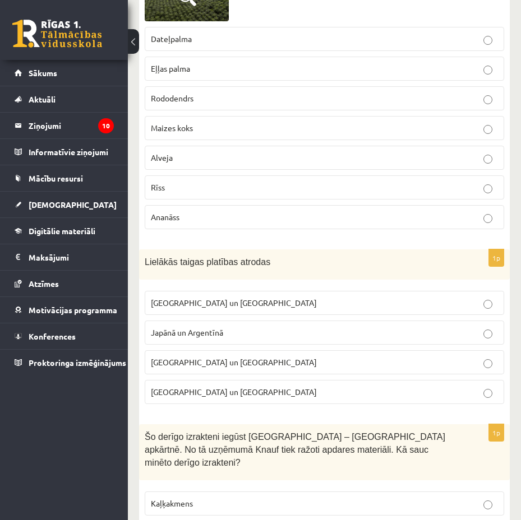
scroll to position [0, 0]
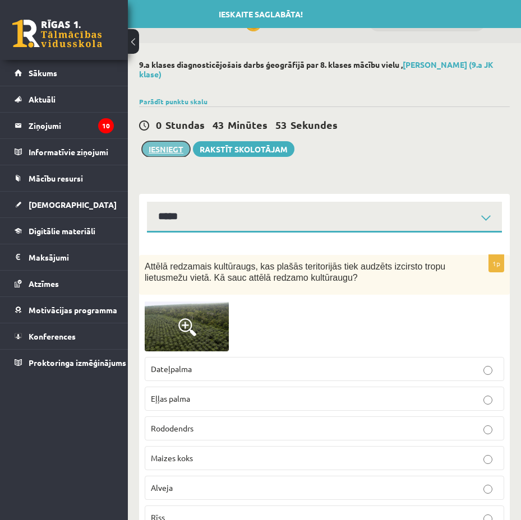
click at [167, 150] on button "Iesniegt" at bounding box center [166, 149] width 48 height 16
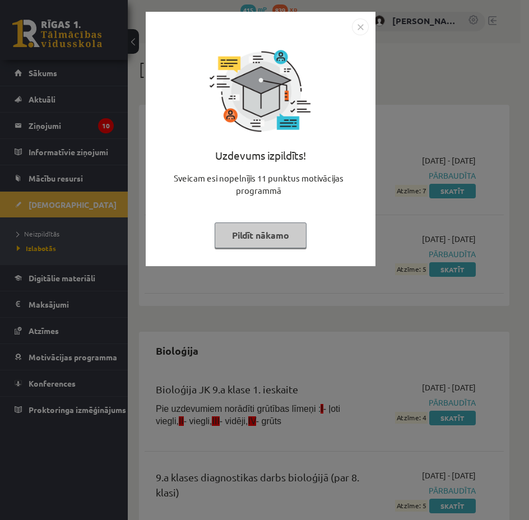
click at [362, 34] on img "Close" at bounding box center [360, 27] width 17 height 17
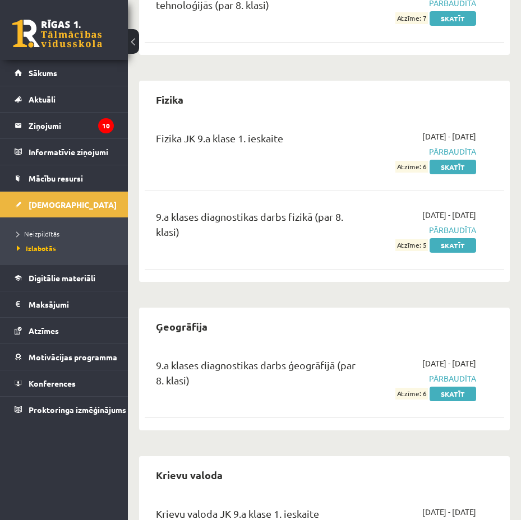
scroll to position [897, 0]
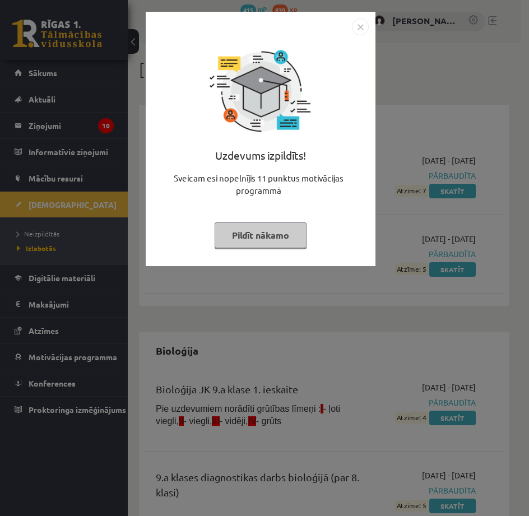
scroll to position [897, 0]
